Goal: Information Seeking & Learning: Learn about a topic

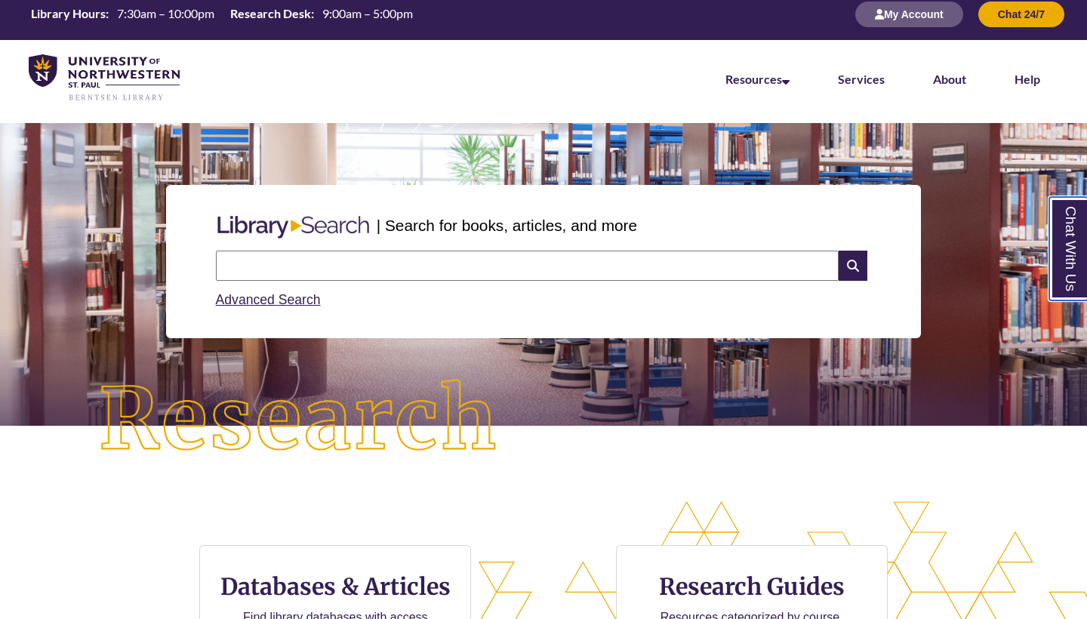
scroll to position [1, 0]
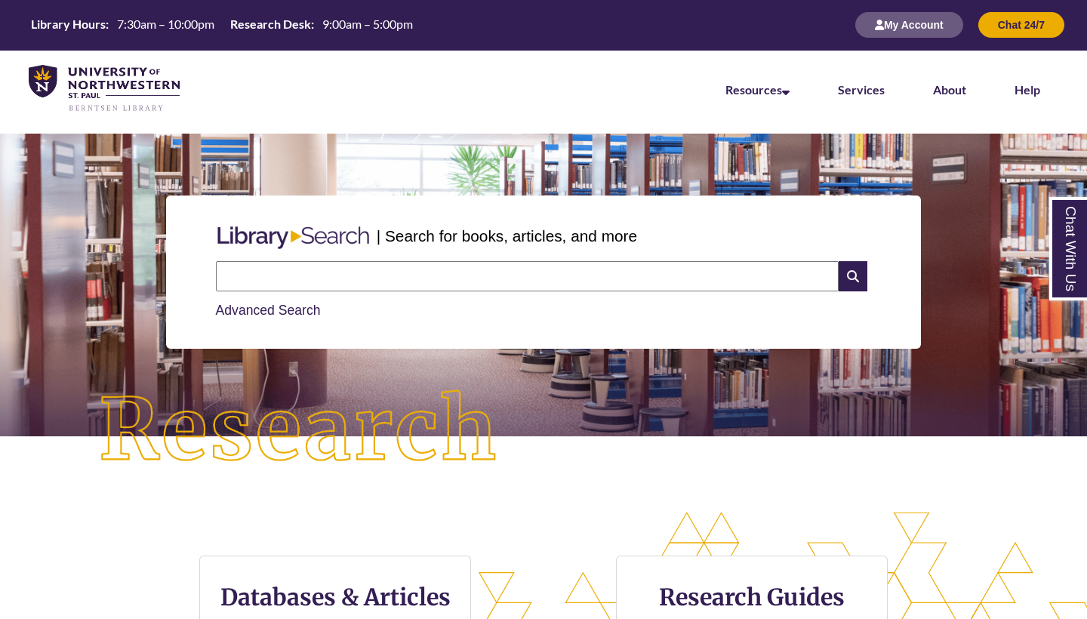
click at [307, 306] on link "Advanced Search" at bounding box center [268, 310] width 105 height 15
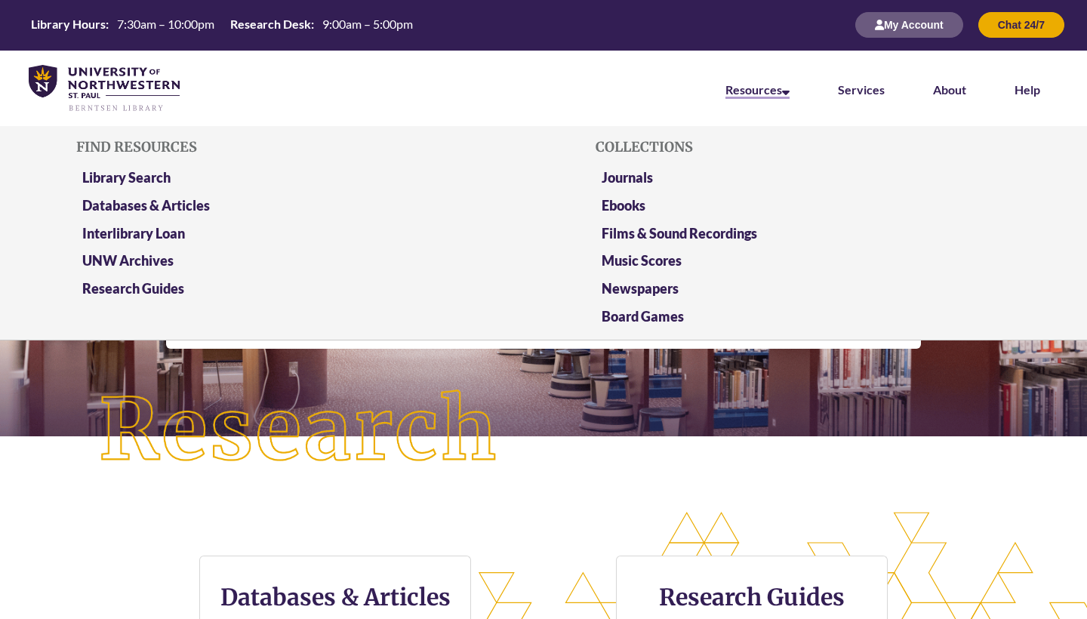
click at [787, 86] on icon at bounding box center [786, 90] width 8 height 12
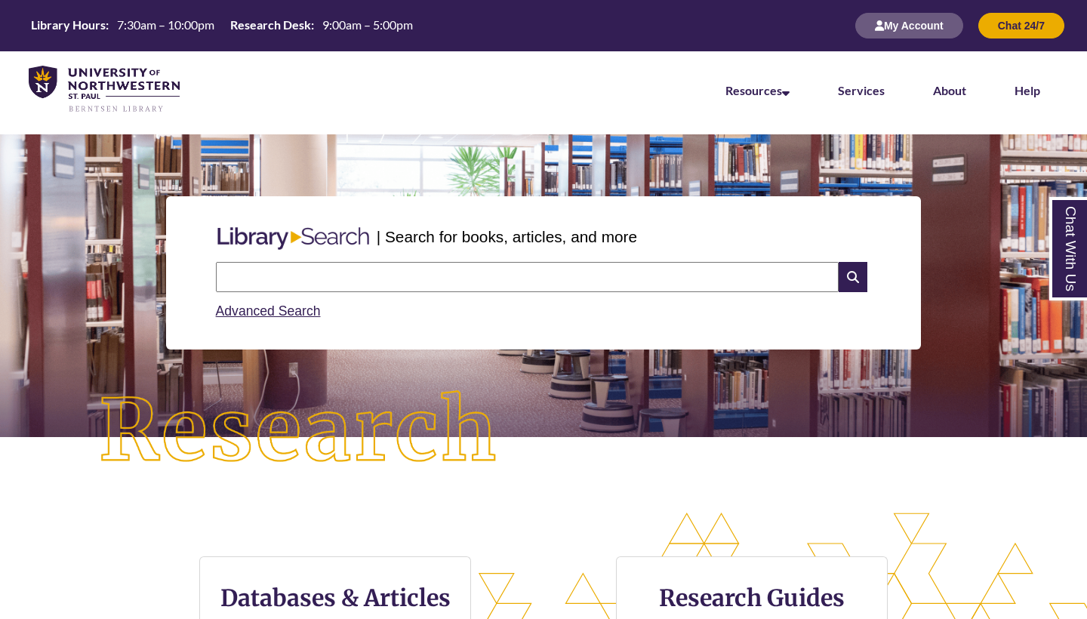
click at [448, 268] on input "text" at bounding box center [527, 277] width 622 height 30
type input "**********"
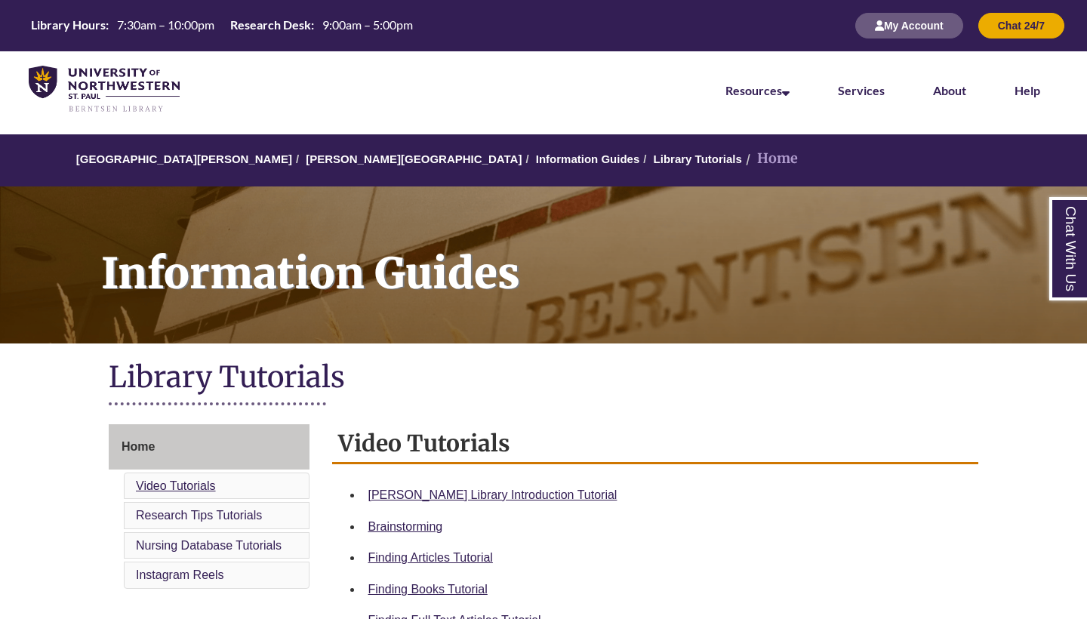
click at [196, 480] on link "Video Tutorials" at bounding box center [176, 485] width 80 height 13
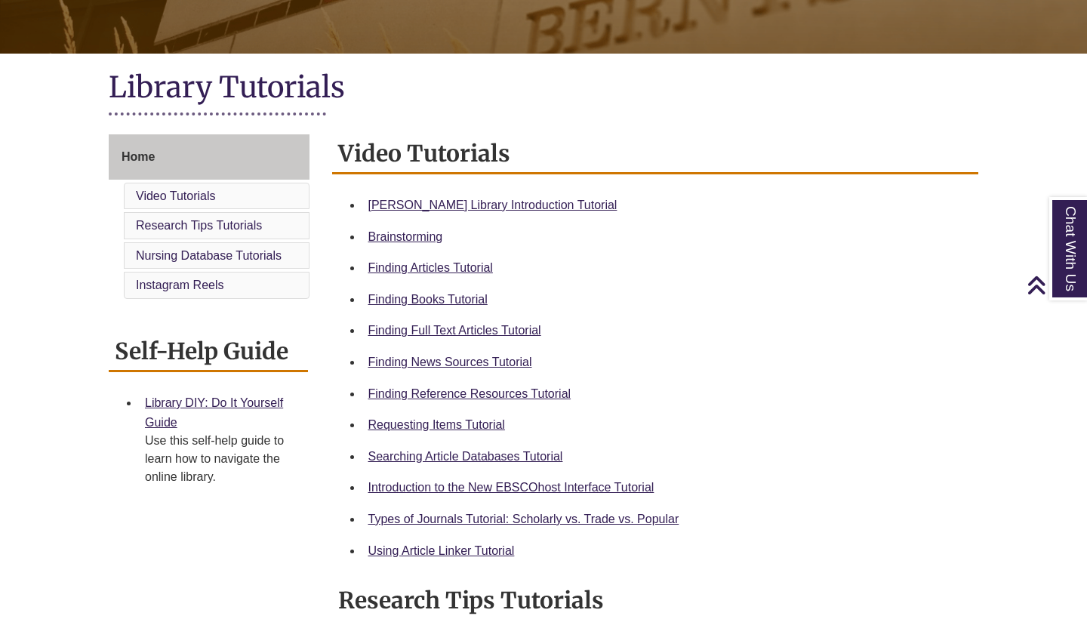
scroll to position [288, 0]
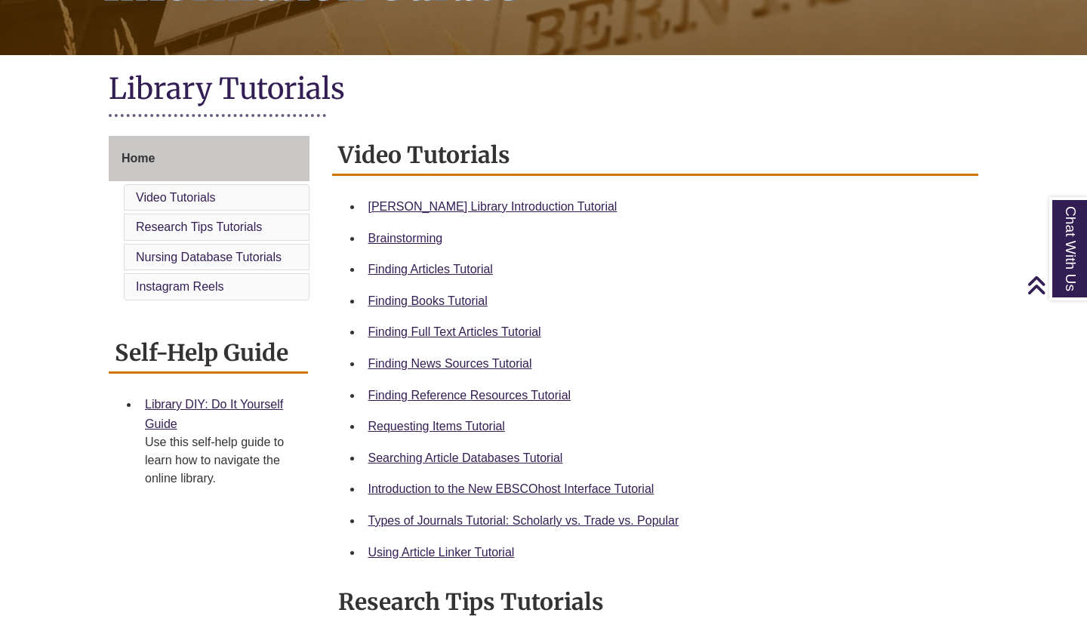
click at [232, 193] on li "Video Tutorials" at bounding box center [217, 197] width 186 height 27
click at [177, 194] on link "Video Tutorials" at bounding box center [176, 197] width 80 height 13
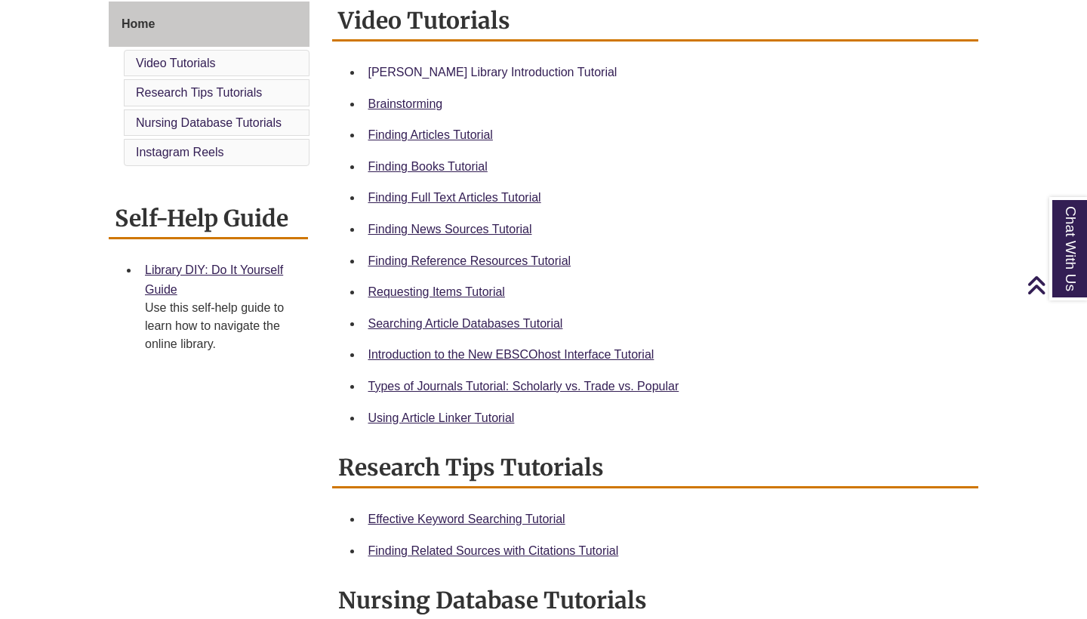
click at [507, 67] on link "Berntsen Library Introduction Tutorial" at bounding box center [492, 72] width 249 height 13
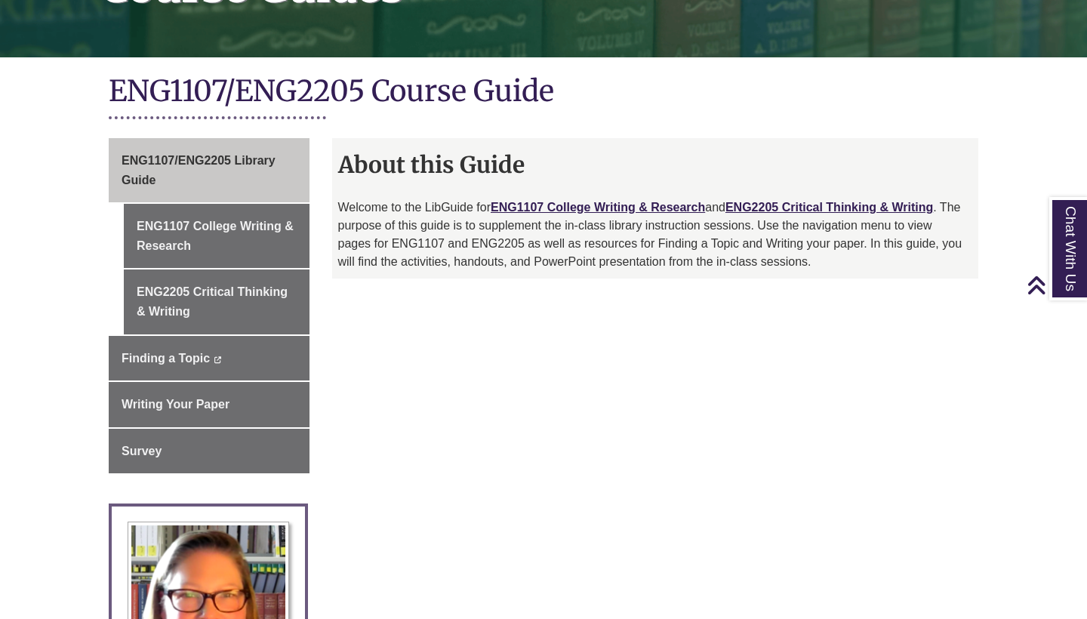
scroll to position [284, 0]
